Goal: Check status: Check status

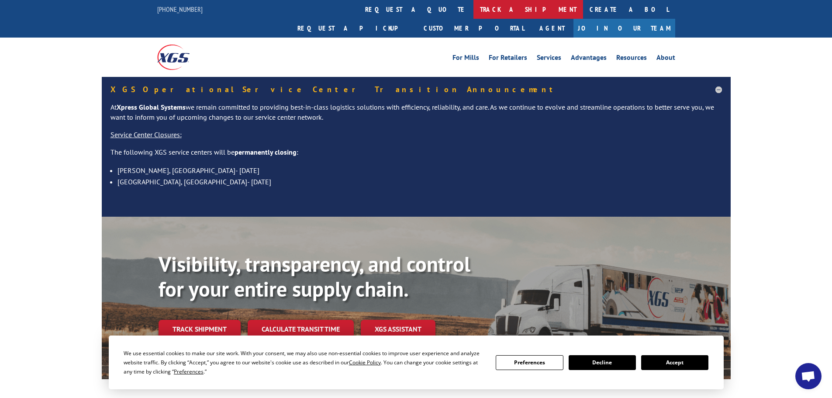
click at [473, 9] on link "track a shipment" at bounding box center [528, 9] width 110 height 19
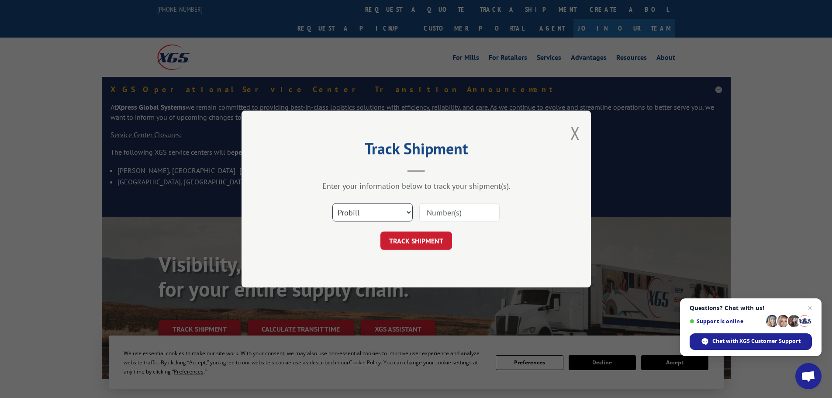
click at [353, 214] on select "Select category... Probill BOL PO" at bounding box center [372, 212] width 80 height 18
select select "po"
click at [332, 203] on select "Select category... Probill BOL PO" at bounding box center [372, 212] width 80 height 18
click at [434, 210] on input at bounding box center [459, 212] width 80 height 18
paste input "06531467"
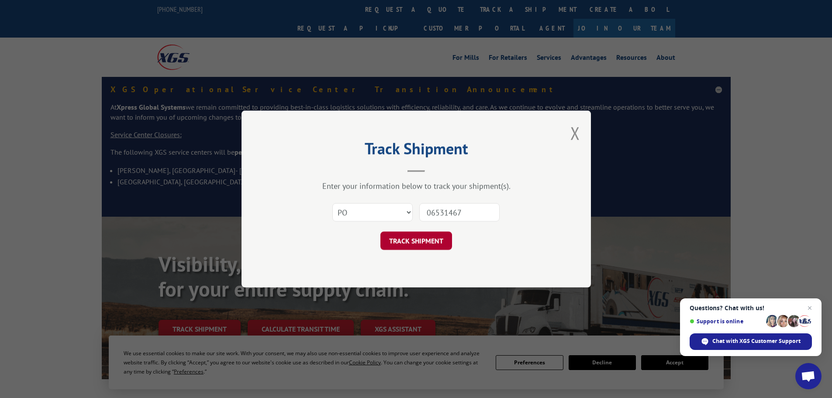
type input "06531467"
click at [414, 237] on button "TRACK SHIPMENT" at bounding box center [416, 240] width 72 height 18
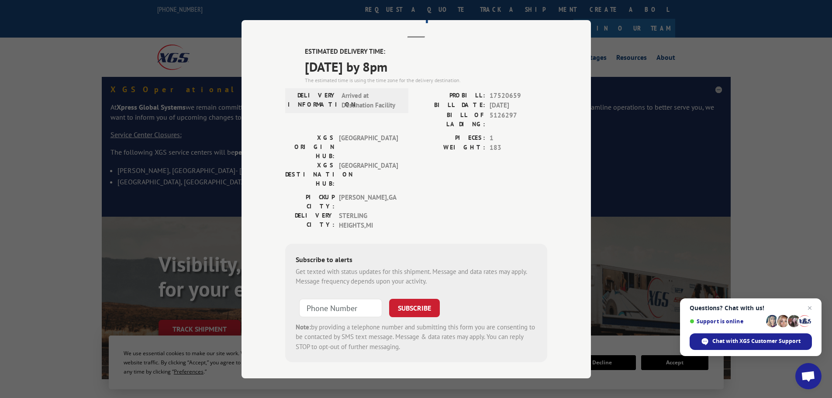
scroll to position [45, 0]
